Goal: Understand process/instructions: Learn how to perform a task or action

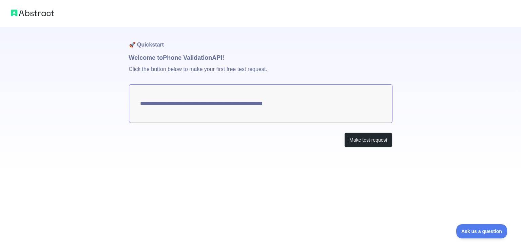
click at [239, 102] on textarea "**********" at bounding box center [260, 103] width 263 height 39
click at [187, 73] on p "Click the button below to make your first free test request." at bounding box center [260, 73] width 263 height 22
click at [364, 139] on button "Make test request" at bounding box center [368, 139] width 48 height 15
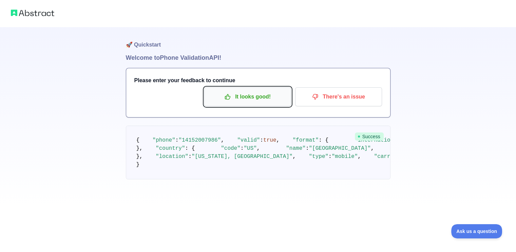
click at [258, 95] on p "It looks good!" at bounding box center [247, 97] width 77 height 12
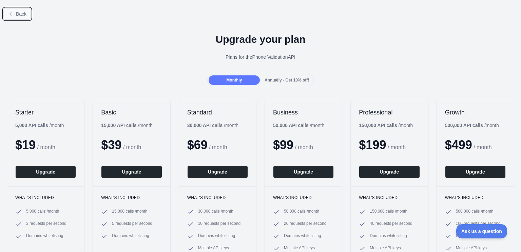
click at [11, 15] on icon at bounding box center [10, 13] width 5 height 5
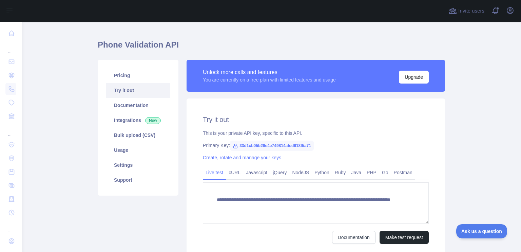
scroll to position [34, 0]
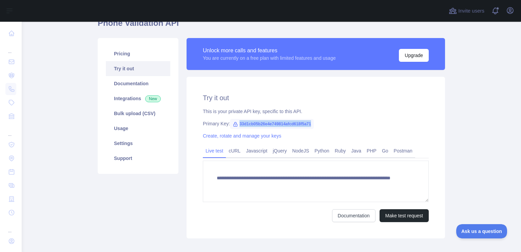
drag, startPoint x: 317, startPoint y: 123, endPoint x: 233, endPoint y: 124, distance: 84.1
click at [233, 124] on div "Primary Key: 33d1cb05b26e4e749814afcd618f5a71" at bounding box center [316, 123] width 226 height 7
copy span "33d1cb05b26e4e749814afcd618f5a71"
click at [233, 124] on icon at bounding box center [235, 123] width 5 height 5
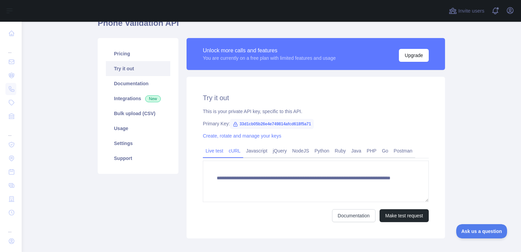
click at [230, 150] on link "cURL" at bounding box center [234, 150] width 17 height 11
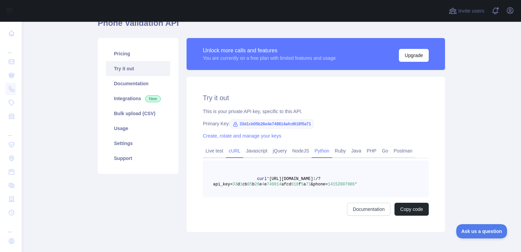
click at [318, 148] on link "Python" at bounding box center [322, 150] width 20 height 11
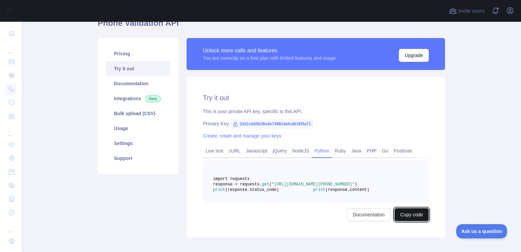
click at [404, 221] on button "Copy code" at bounding box center [411, 214] width 34 height 13
